Goal: Task Accomplishment & Management: Use online tool/utility

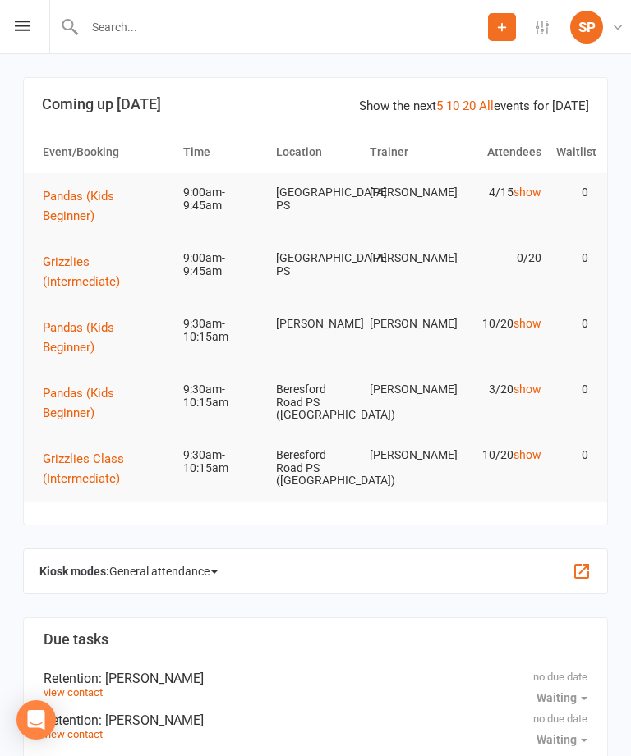
click at [10, 17] on div "Prospect Member Non-attending contact Task Add Settings Membership Plans Event …" at bounding box center [315, 27] width 631 height 54
click at [12, 30] on div "Prospect Member Non-attending contact Task Add Settings Membership Plans Event …" at bounding box center [315, 27] width 631 height 54
click at [28, 25] on icon at bounding box center [23, 26] width 16 height 11
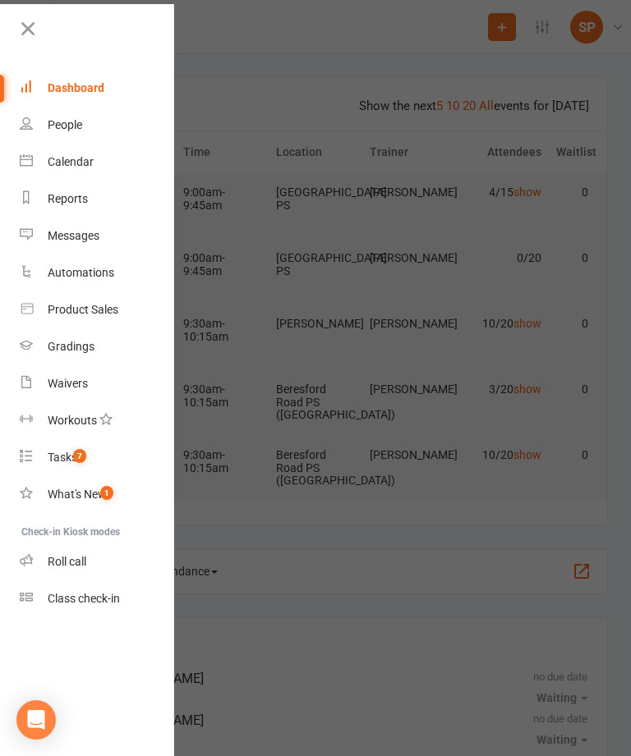
click at [92, 606] on link "Class check-in" at bounding box center [97, 599] width 155 height 37
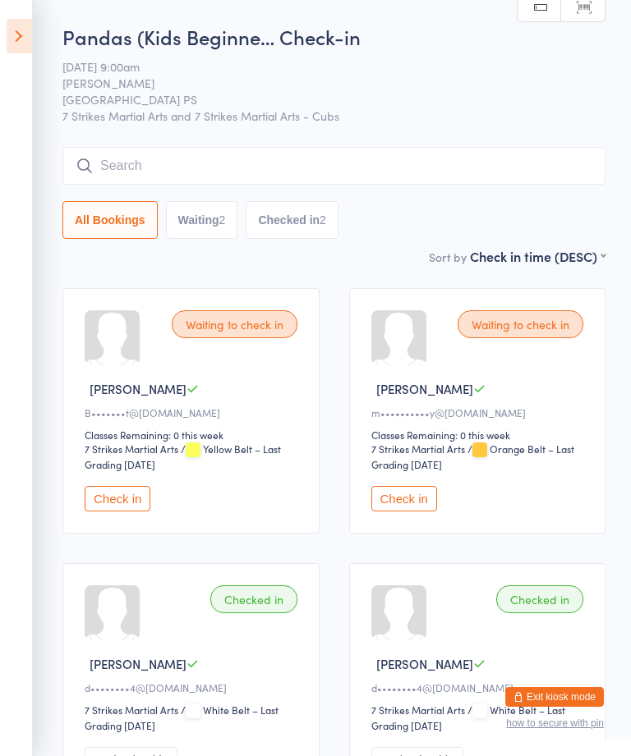
click at [20, 31] on icon at bounding box center [19, 36] width 25 height 34
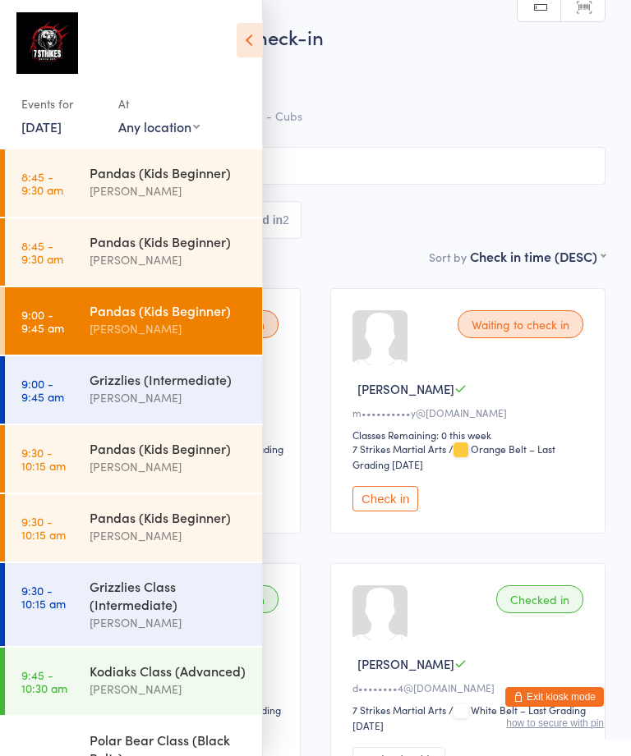
click at [187, 135] on select "Any location [GEOGRAPHIC_DATA] [GEOGRAPHIC_DATA][PERSON_NAME] [GEOGRAPHIC_DATA]…" at bounding box center [158, 126] width 81 height 18
select select "3"
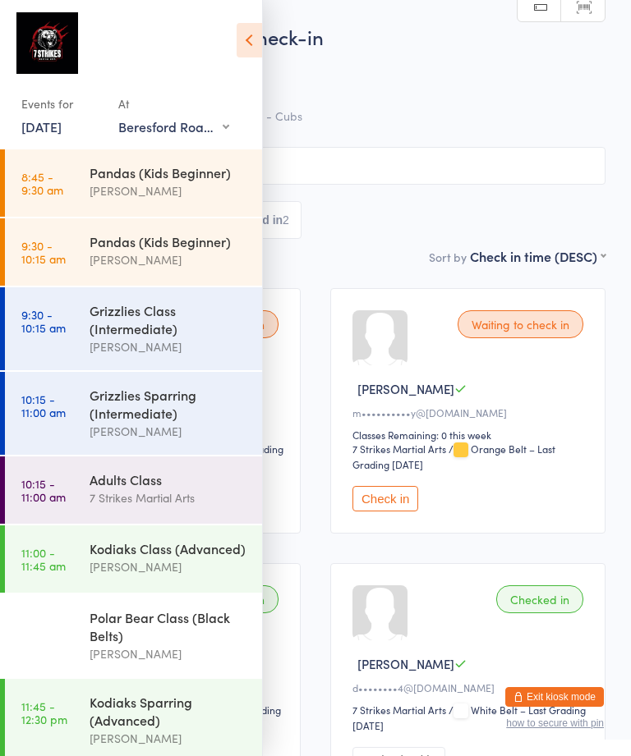
click at [102, 176] on div "Pandas (Kids Beginner)" at bounding box center [169, 172] width 158 height 18
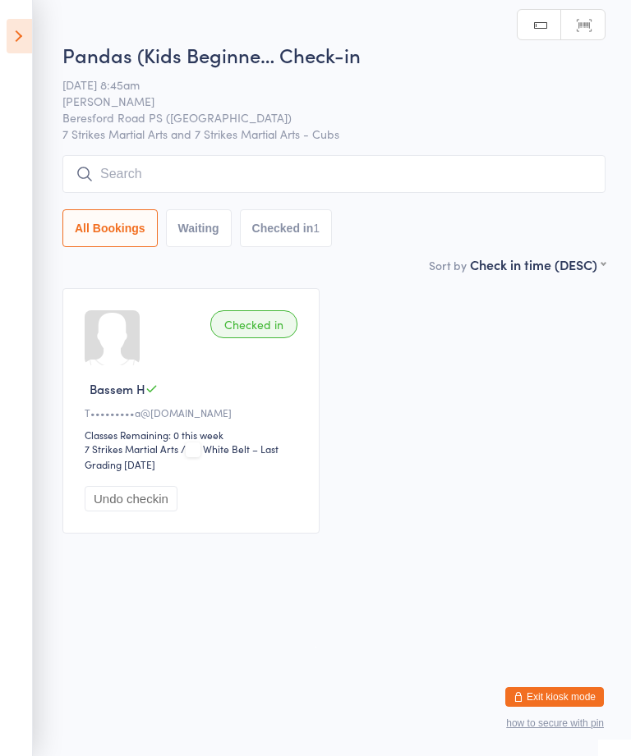
click at [11, 13] on aside "Events for [DATE] [DATE] [DATE] Sun Mon Tue Wed Thu Fri Sat 36 31 01 02 03 04 0…" at bounding box center [16, 378] width 33 height 756
click at [16, 30] on icon at bounding box center [19, 36] width 25 height 34
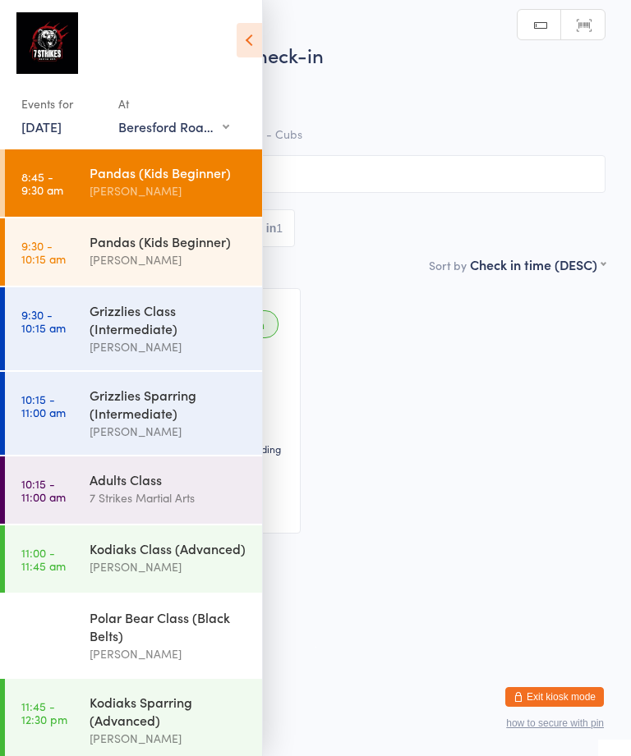
click at [63, 253] on time "9:30 - 10:15 am" at bounding box center [43, 252] width 44 height 26
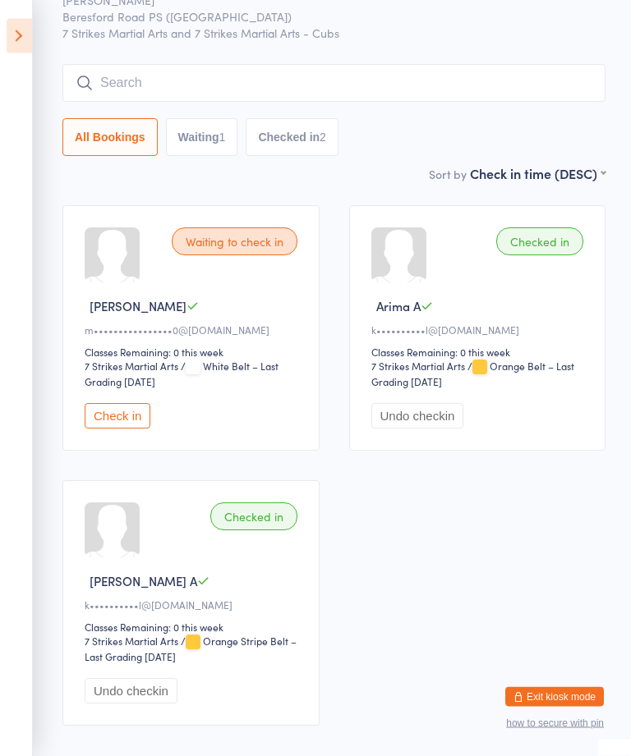
scroll to position [141, 0]
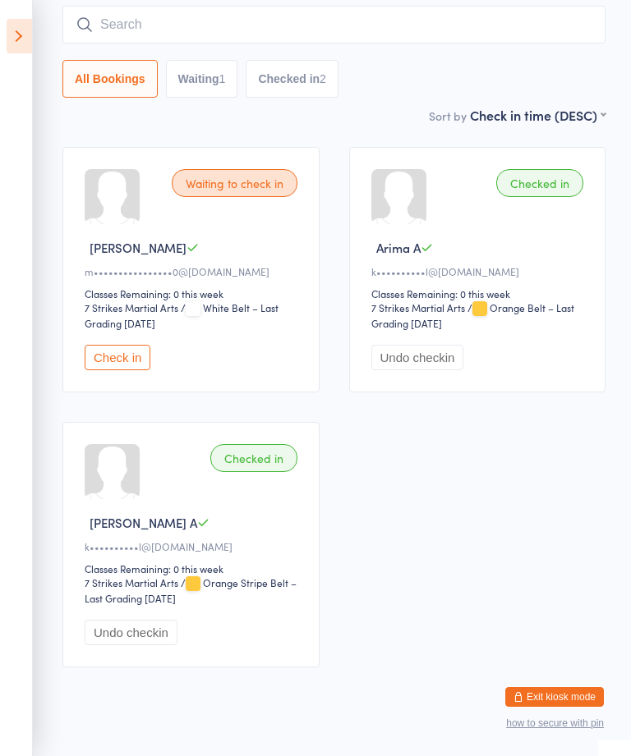
click at [22, 24] on icon at bounding box center [19, 36] width 25 height 34
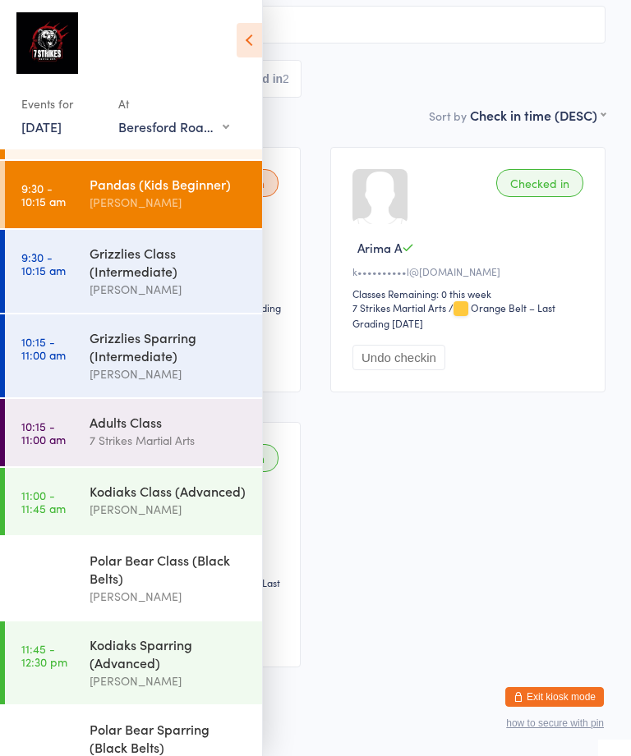
scroll to position [56, 0]
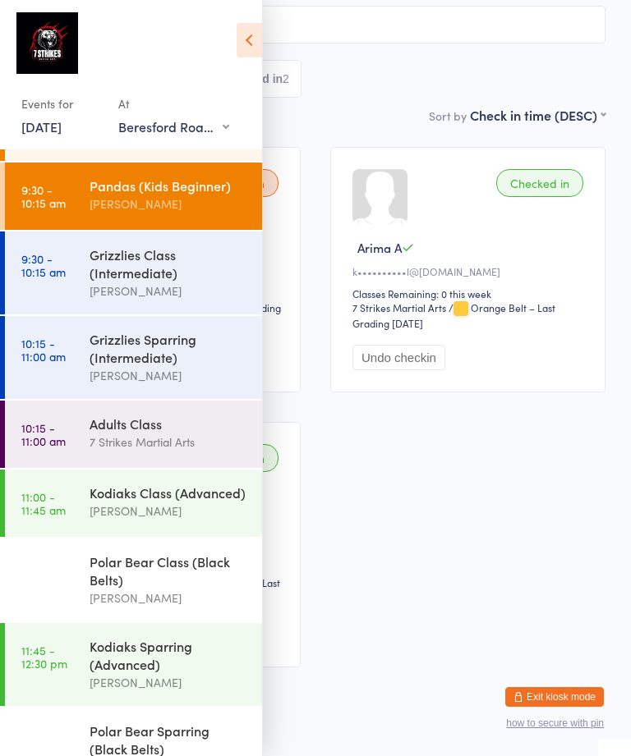
click at [54, 266] on time "9:30 - 10:15 am" at bounding box center [43, 265] width 44 height 26
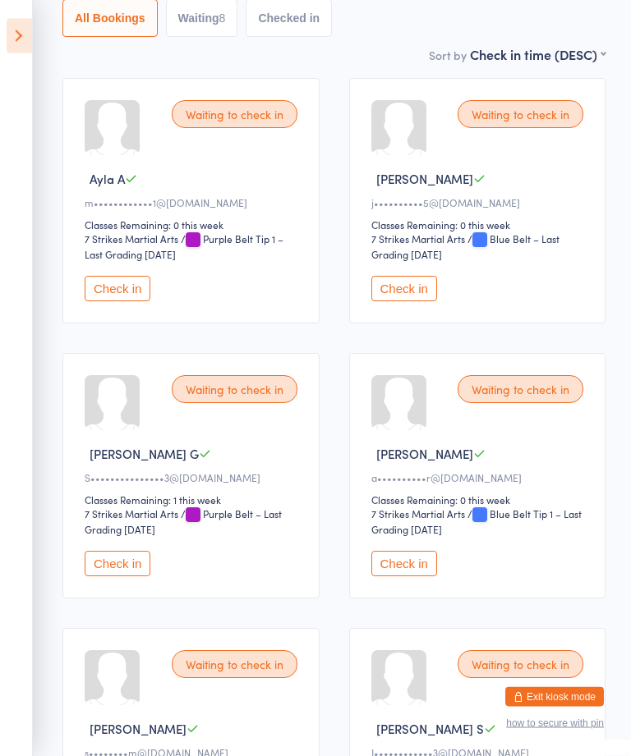
scroll to position [212, 0]
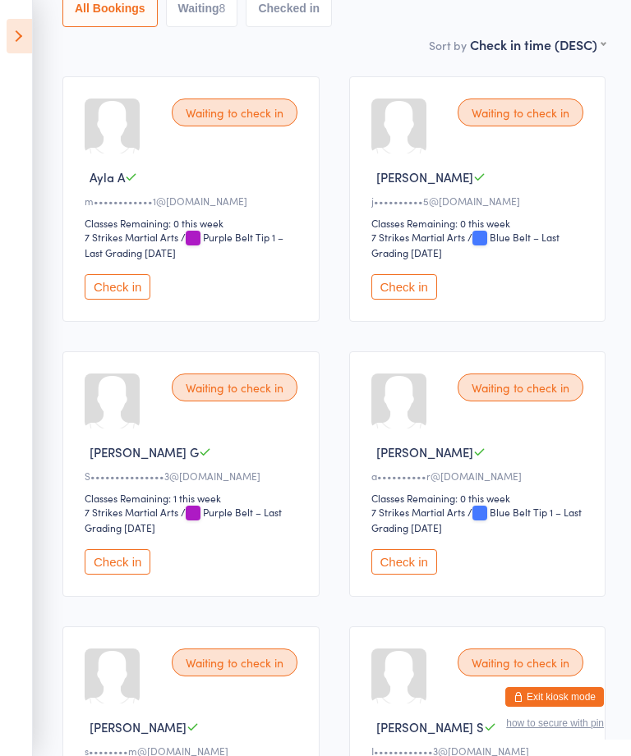
click at [408, 321] on div "Waiting to check in [PERSON_NAME] B j••••••••••5@[DOMAIN_NAME] Classes Remainin…" at bounding box center [477, 199] width 257 height 246
click at [408, 300] on button "Check in" at bounding box center [404, 286] width 66 height 25
click at [106, 287] on button "Check in" at bounding box center [118, 286] width 66 height 25
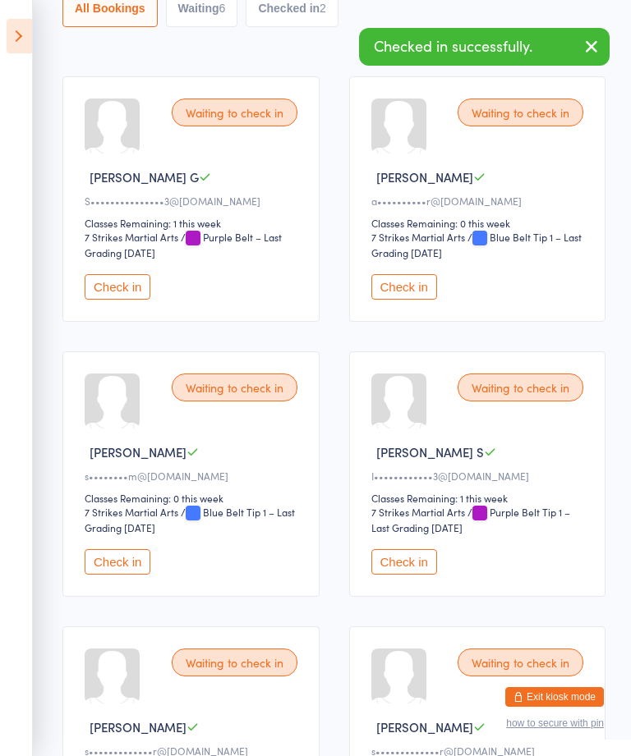
click at [104, 279] on div "Waiting to check in [PERSON_NAME] G S•••••••••••••••3@[DOMAIN_NAME] Classes Rem…" at bounding box center [190, 199] width 257 height 246
click at [101, 293] on button "Check in" at bounding box center [118, 286] width 66 height 25
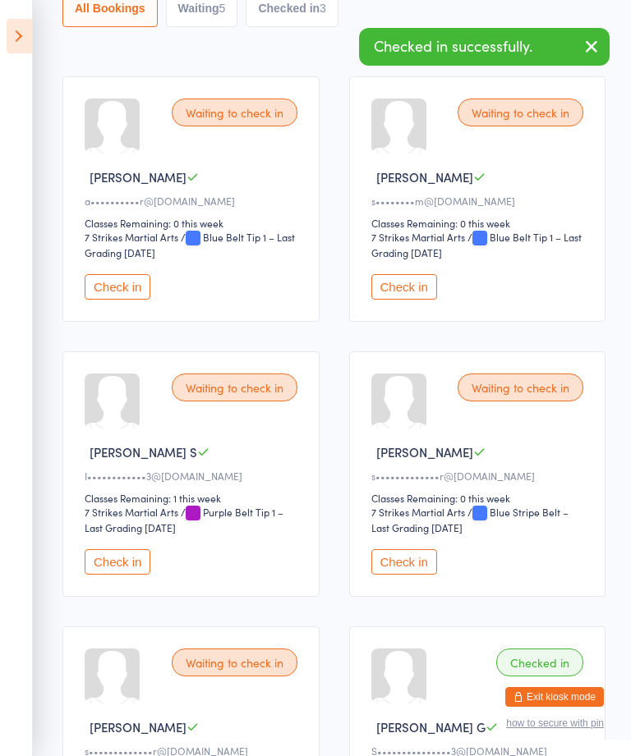
click at [107, 575] on button "Check in" at bounding box center [118, 561] width 66 height 25
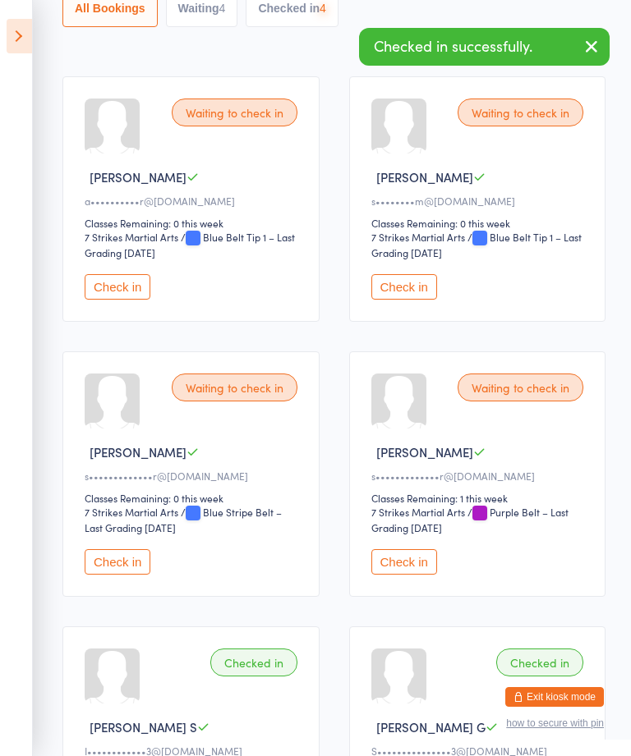
click at [110, 567] on button "Check in" at bounding box center [118, 561] width 66 height 25
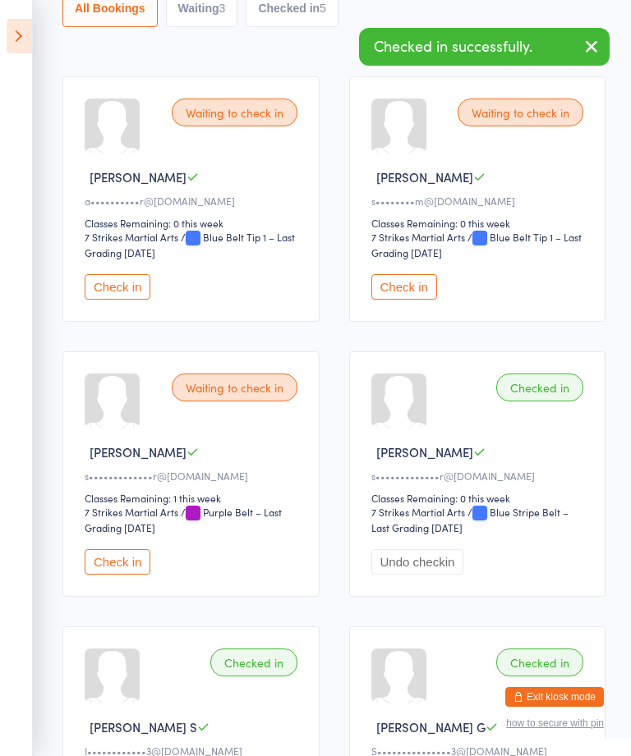
click at [114, 572] on button "Check in" at bounding box center [118, 561] width 66 height 25
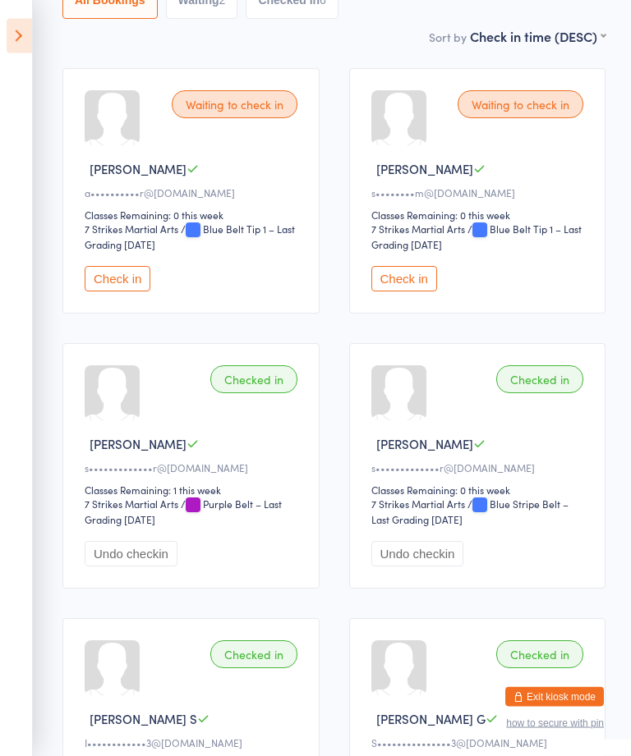
scroll to position [220, 0]
click at [410, 281] on button "Check in" at bounding box center [404, 278] width 66 height 25
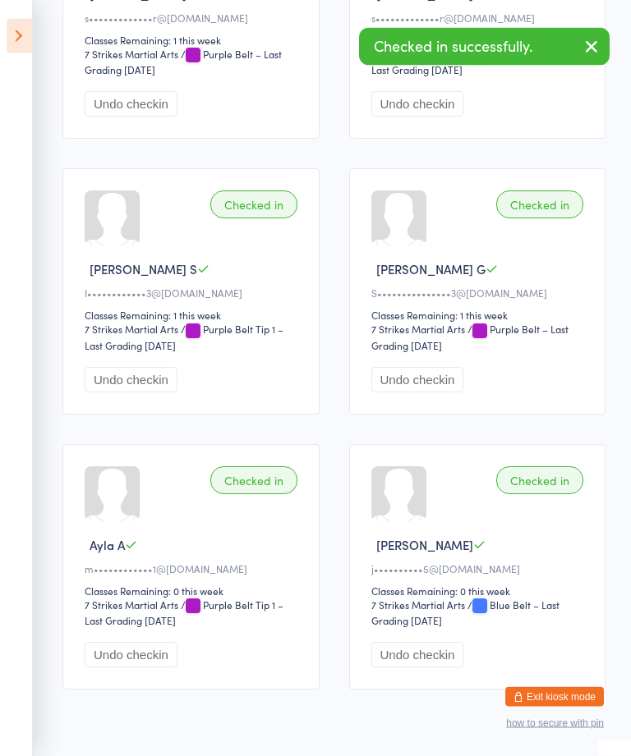
scroll to position [704, 0]
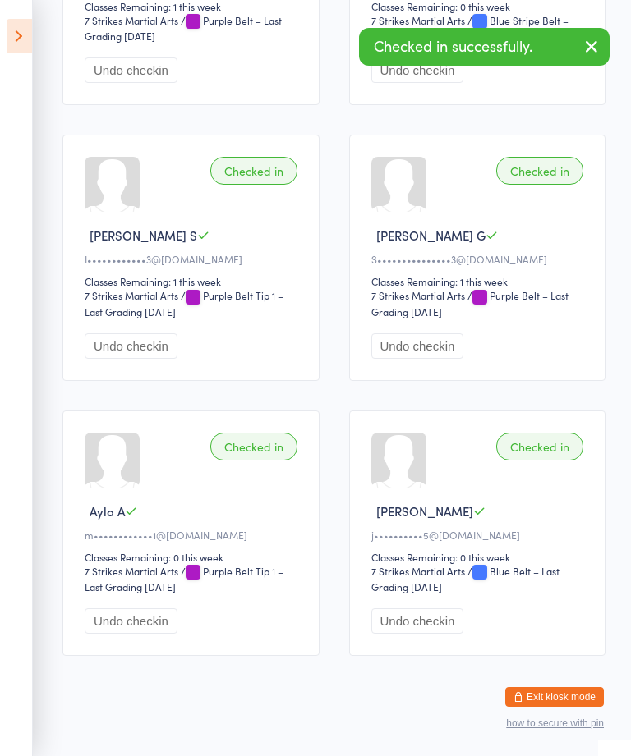
click at [16, 44] on icon at bounding box center [19, 36] width 25 height 34
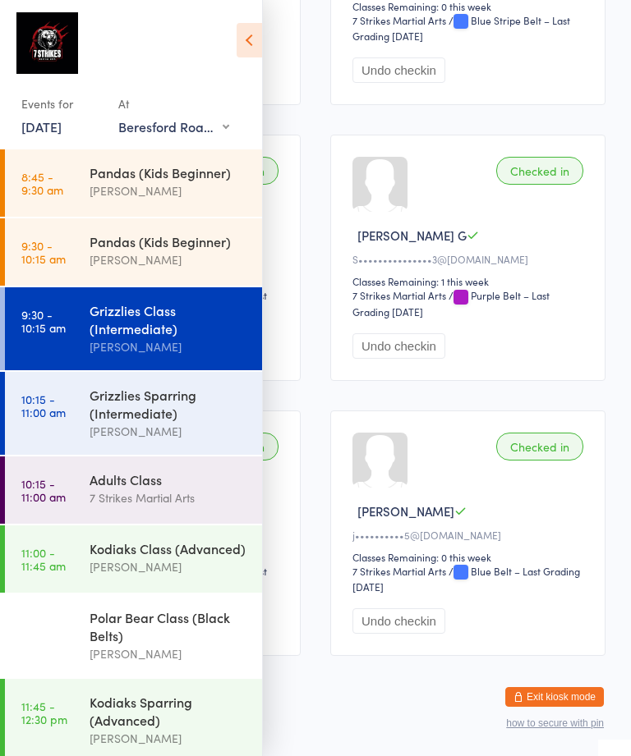
scroll to position [0, 0]
click at [181, 263] on div "[PERSON_NAME]" at bounding box center [169, 259] width 158 height 19
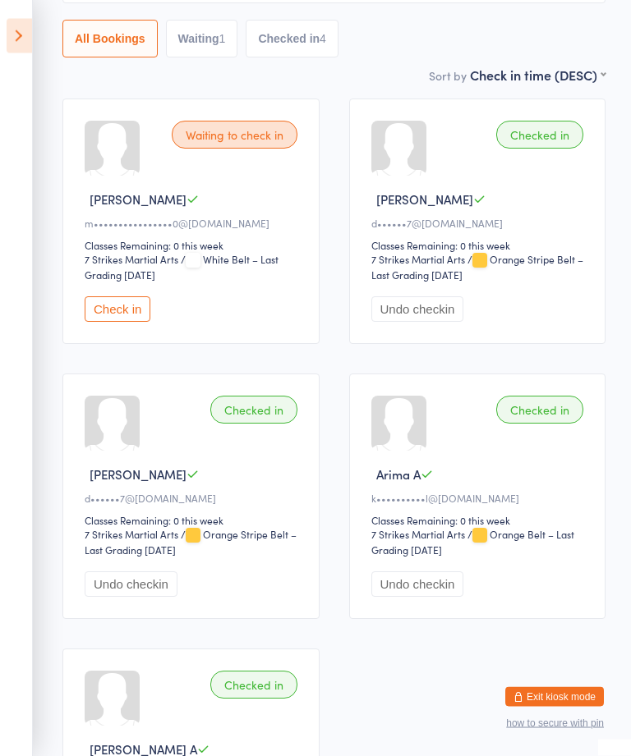
scroll to position [191, 0]
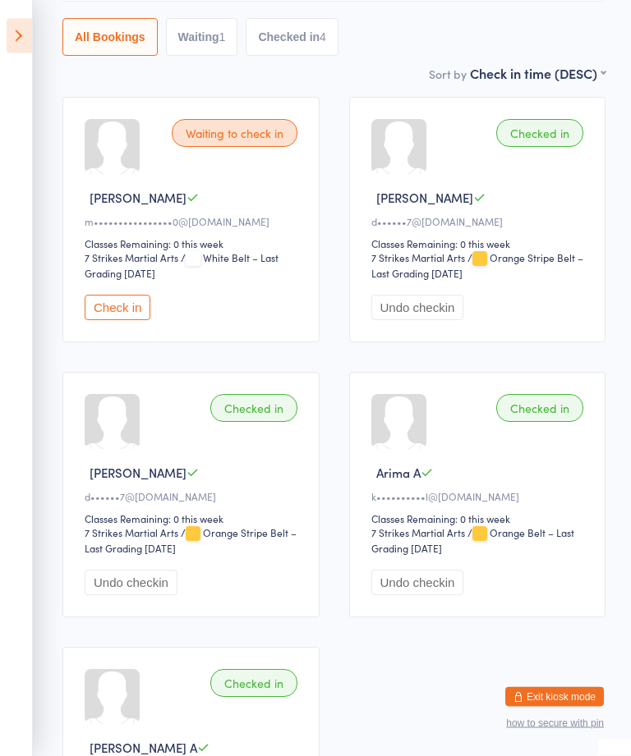
click at [137, 596] on button "Undo checkin" at bounding box center [131, 583] width 93 height 25
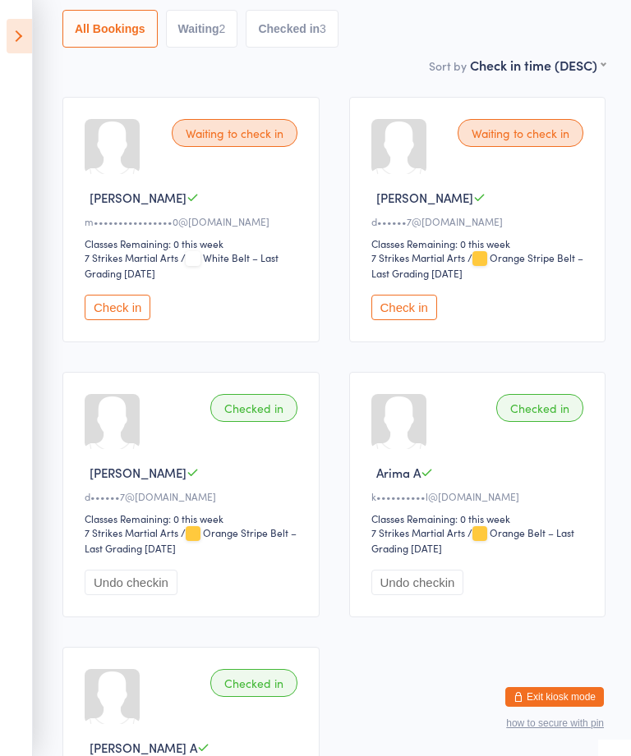
click at [415, 309] on button "Check in" at bounding box center [404, 307] width 66 height 25
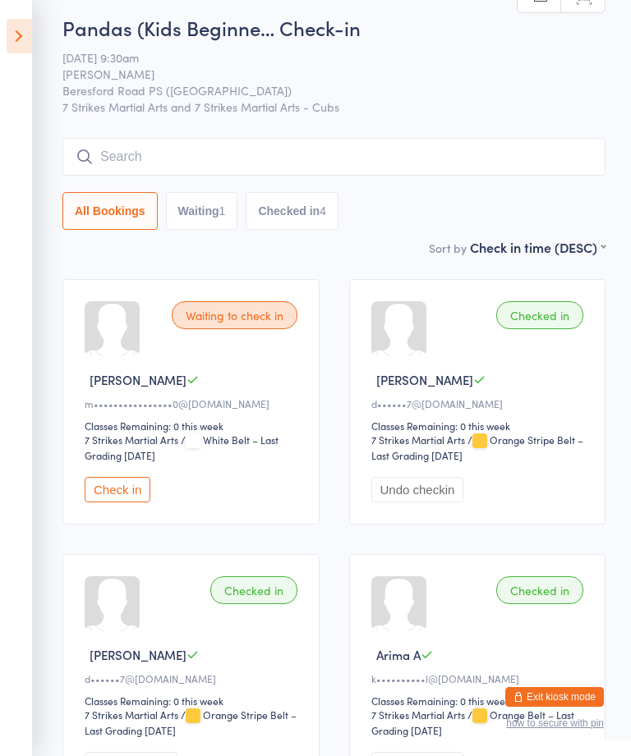
scroll to position [0, 0]
